Goal: Information Seeking & Learning: Learn about a topic

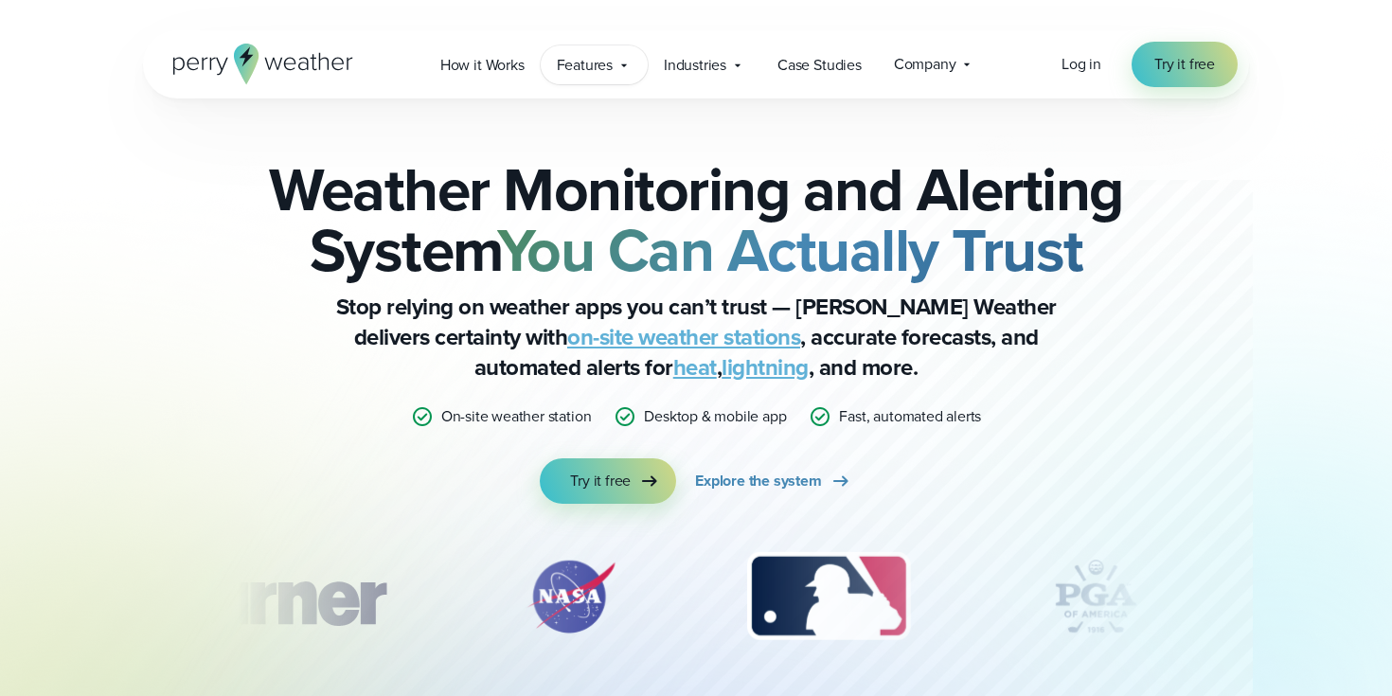
click at [590, 60] on span "Features" at bounding box center [585, 65] width 56 height 23
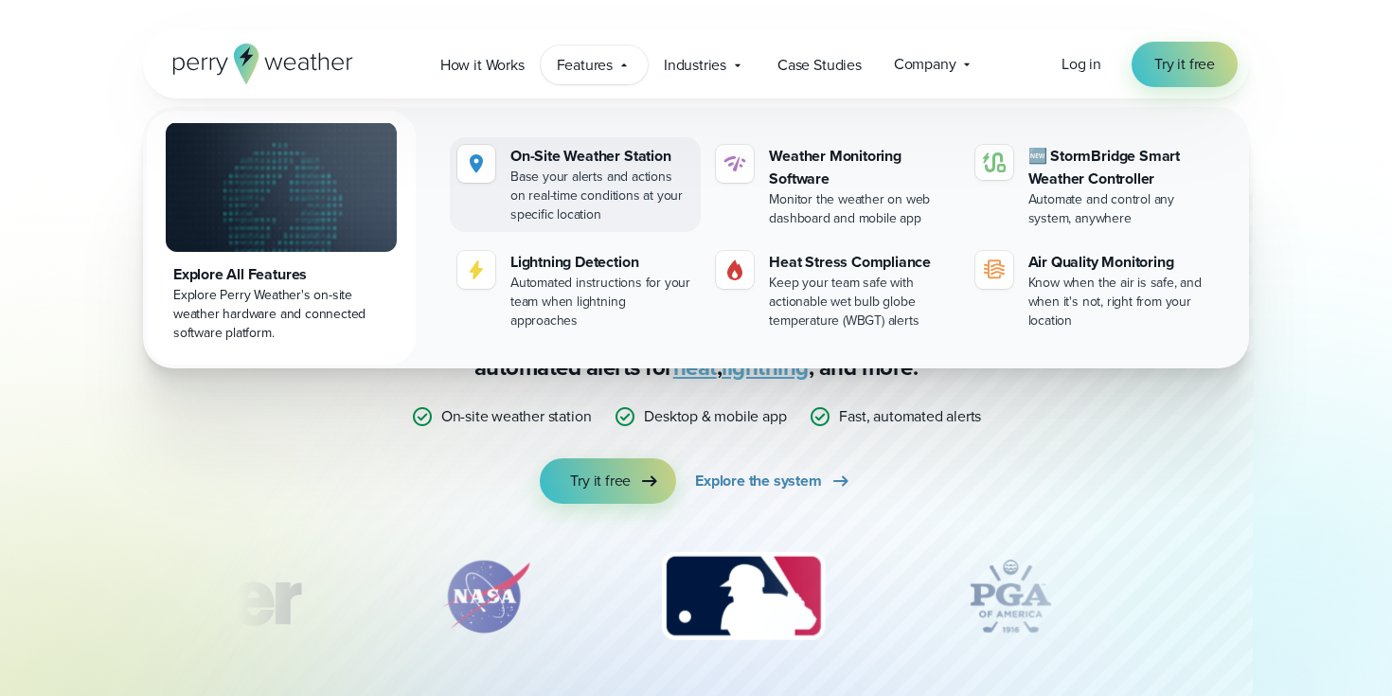
click at [563, 177] on div "Base your alerts and actions on real-time conditions at your specific location" at bounding box center [601, 196] width 183 height 57
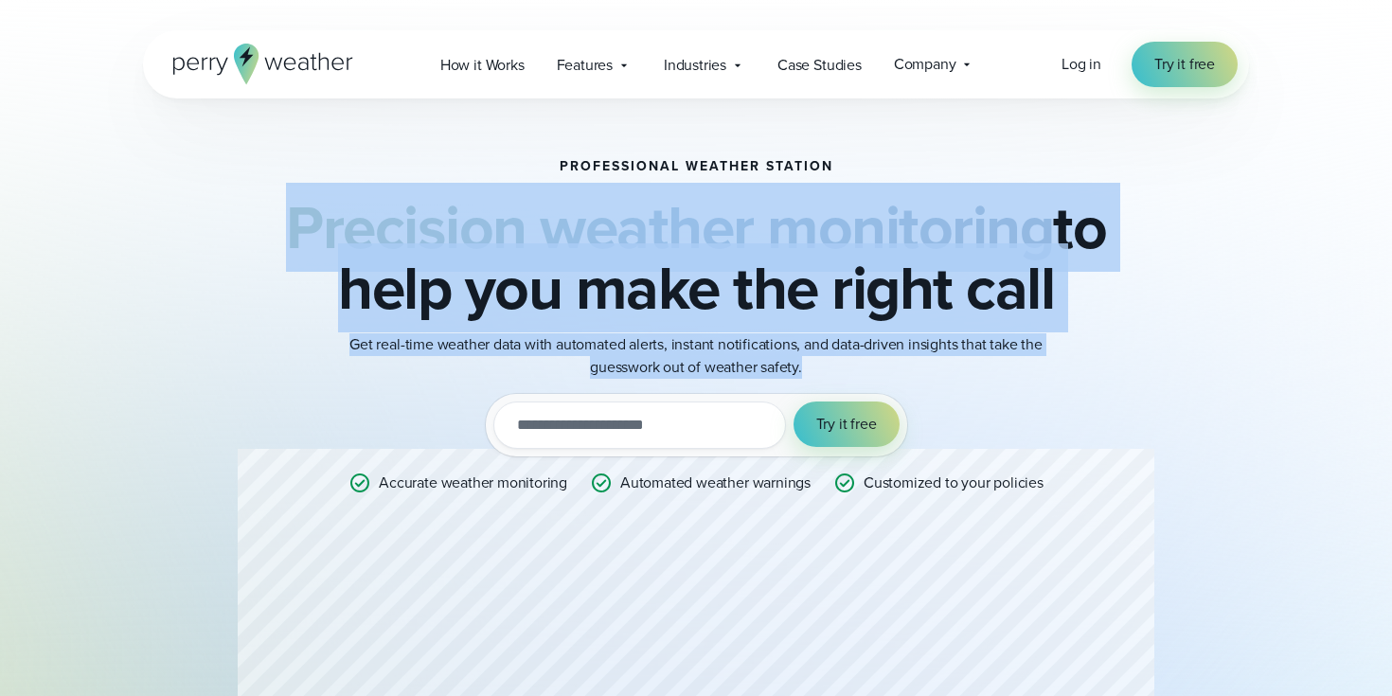
drag, startPoint x: 384, startPoint y: 152, endPoint x: 894, endPoint y: 384, distance: 559.5
click at [894, 384] on div "Professional Weather Station Precision weather monitoring to help you make the …" at bounding box center [696, 460] width 1106 height 724
click at [894, 384] on div "Professional Weather Station Precision weather monitoring to help you make the …" at bounding box center [696, 460] width 917 height 603
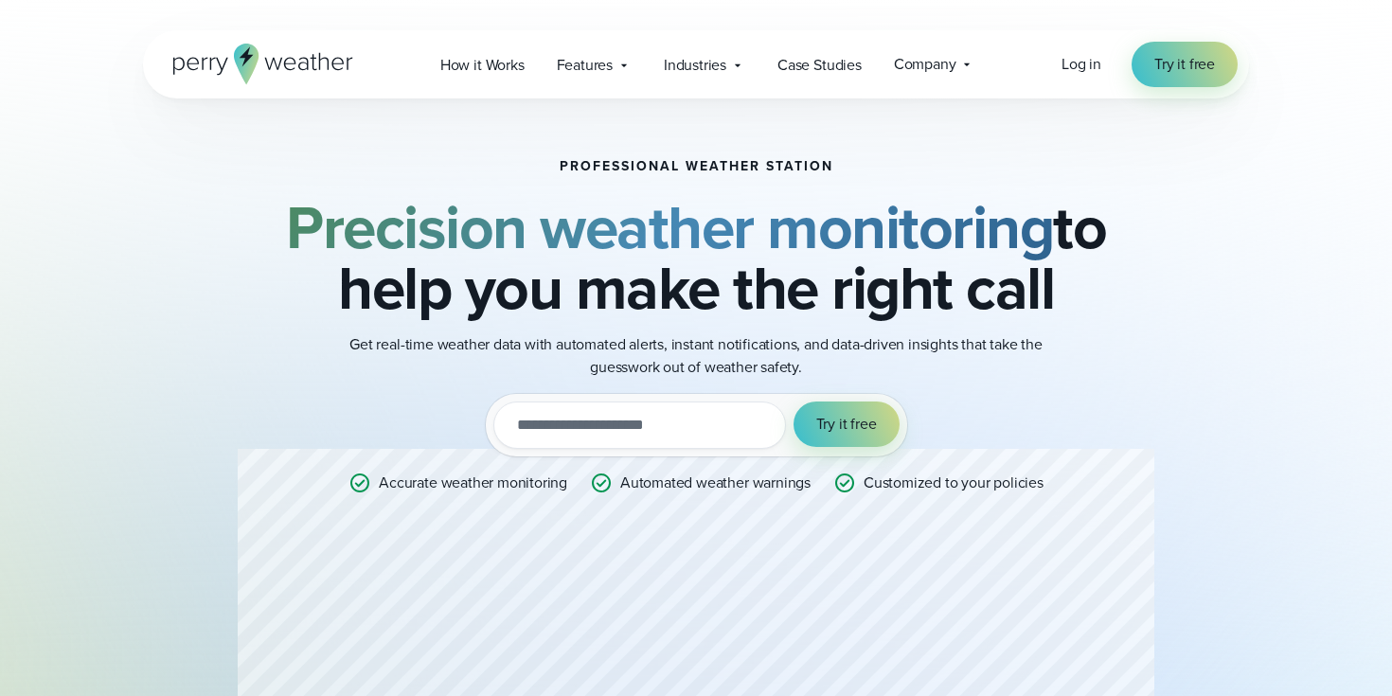
click at [297, 74] on icon at bounding box center [263, 64] width 180 height 41
